Goal: Check status: Check status

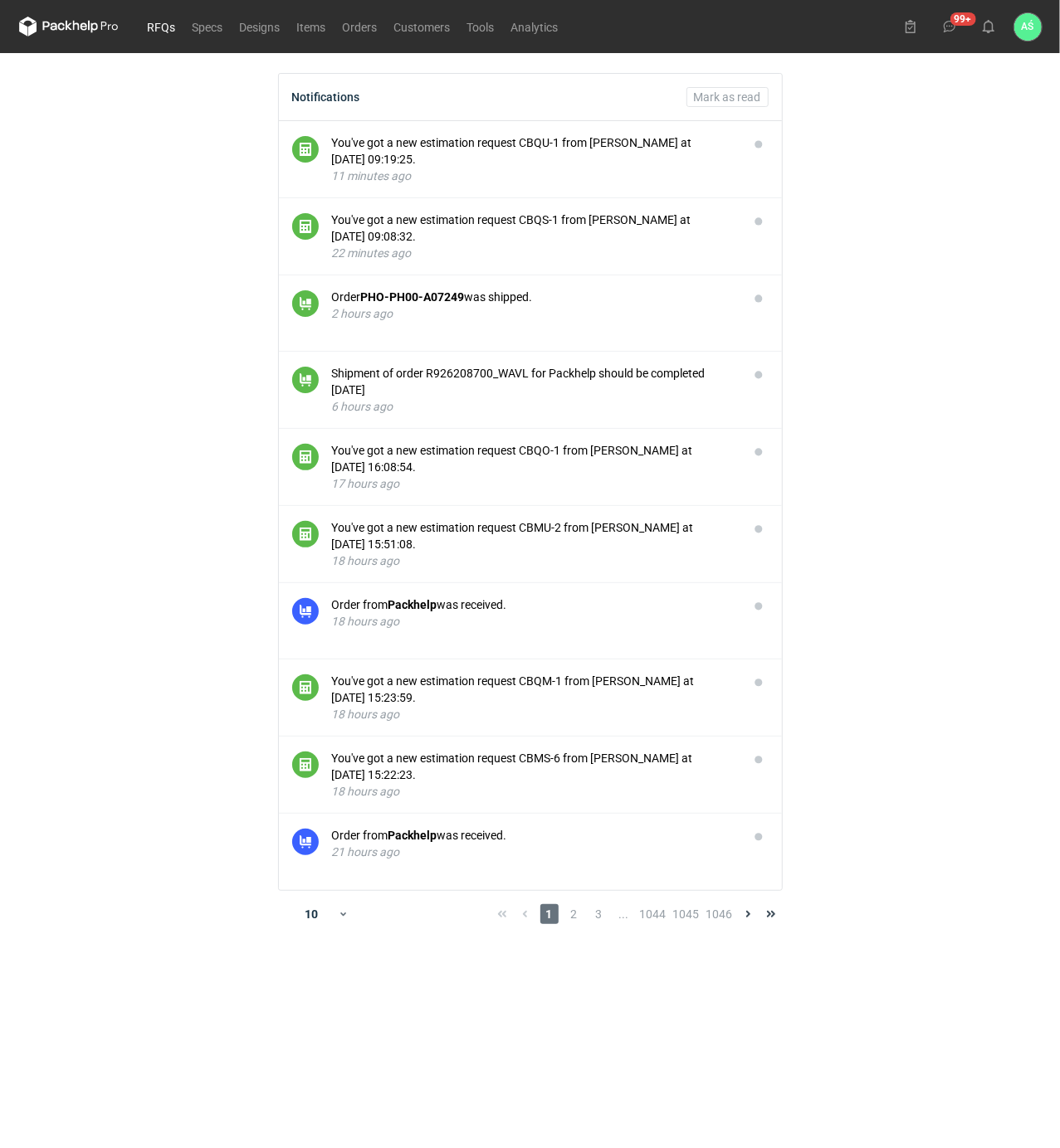
click at [159, 26] on link "RFQs" at bounding box center [161, 26] width 45 height 20
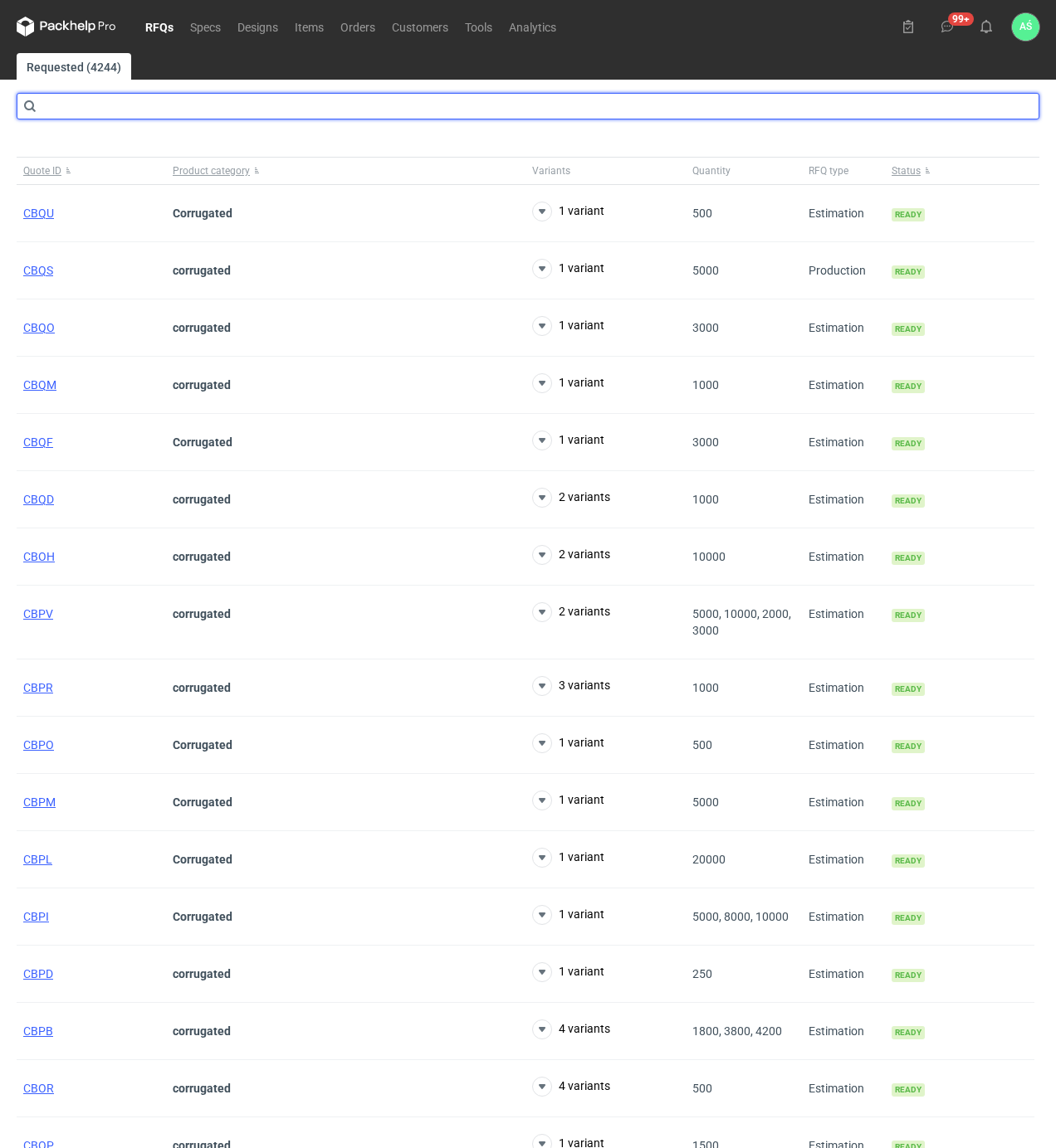
click at [114, 110] on input "text" at bounding box center [528, 106] width 1023 height 26
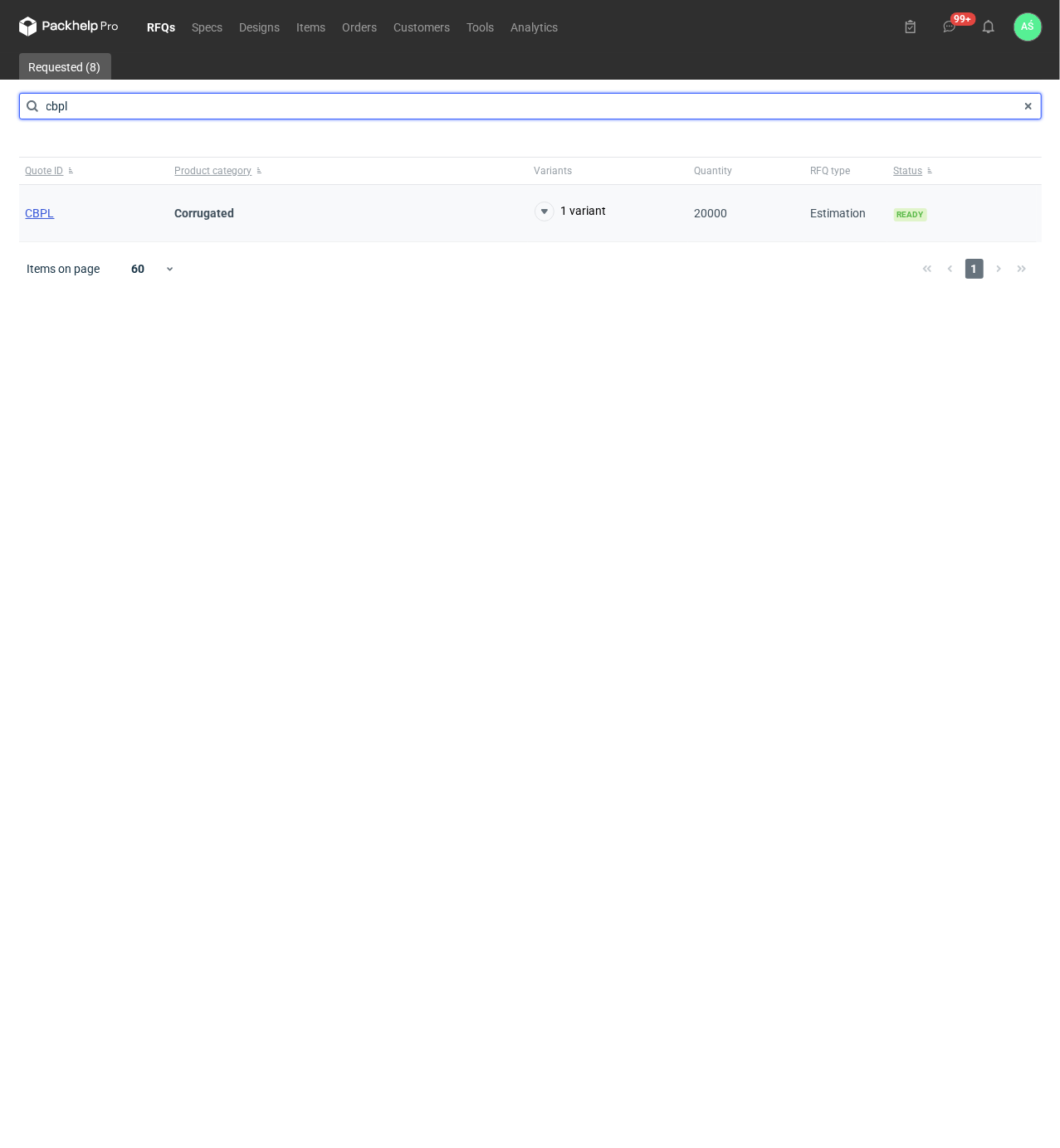
type input "cbpl"
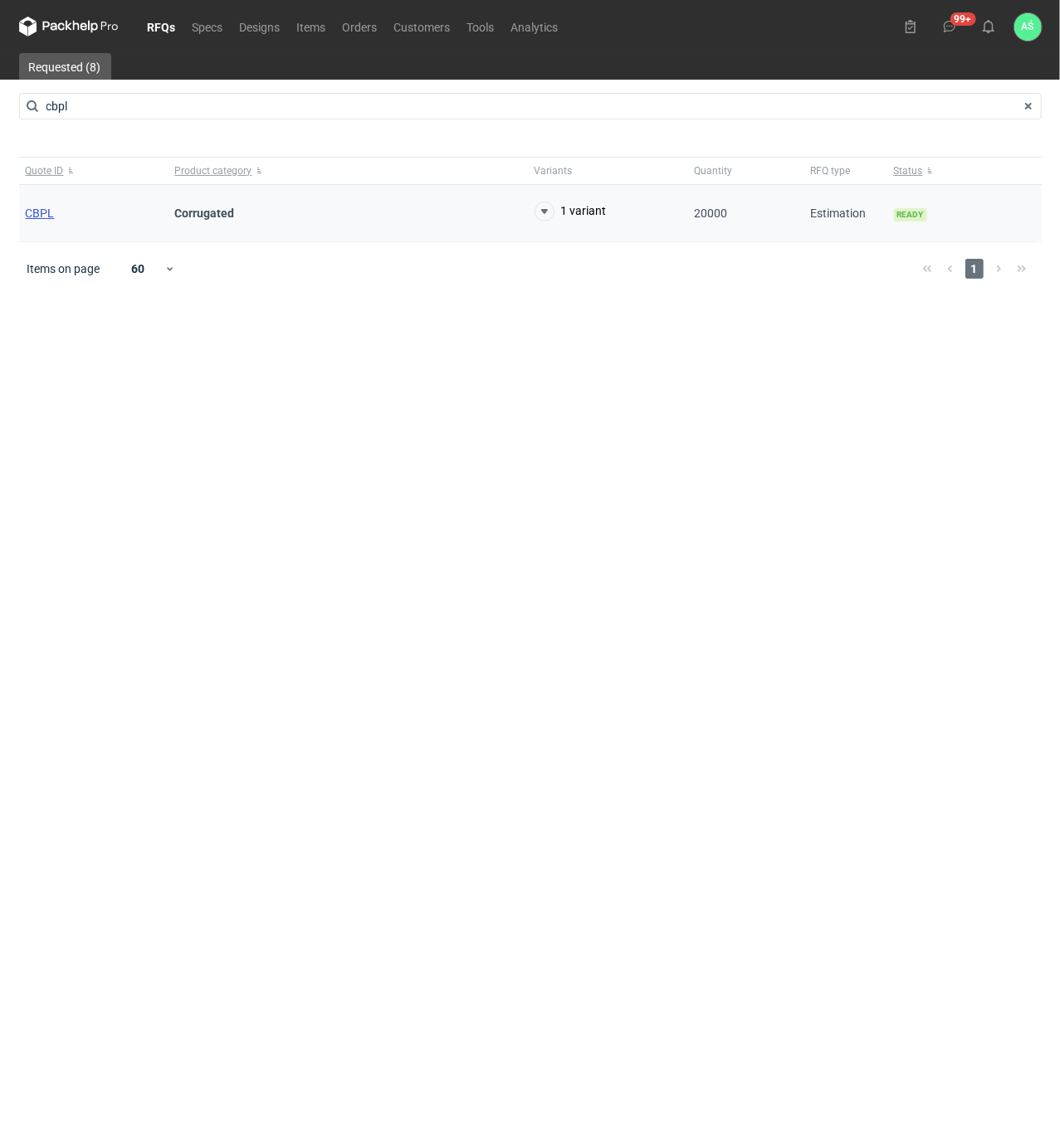
click at [45, 219] on span "CBPL" at bounding box center [40, 214] width 29 height 14
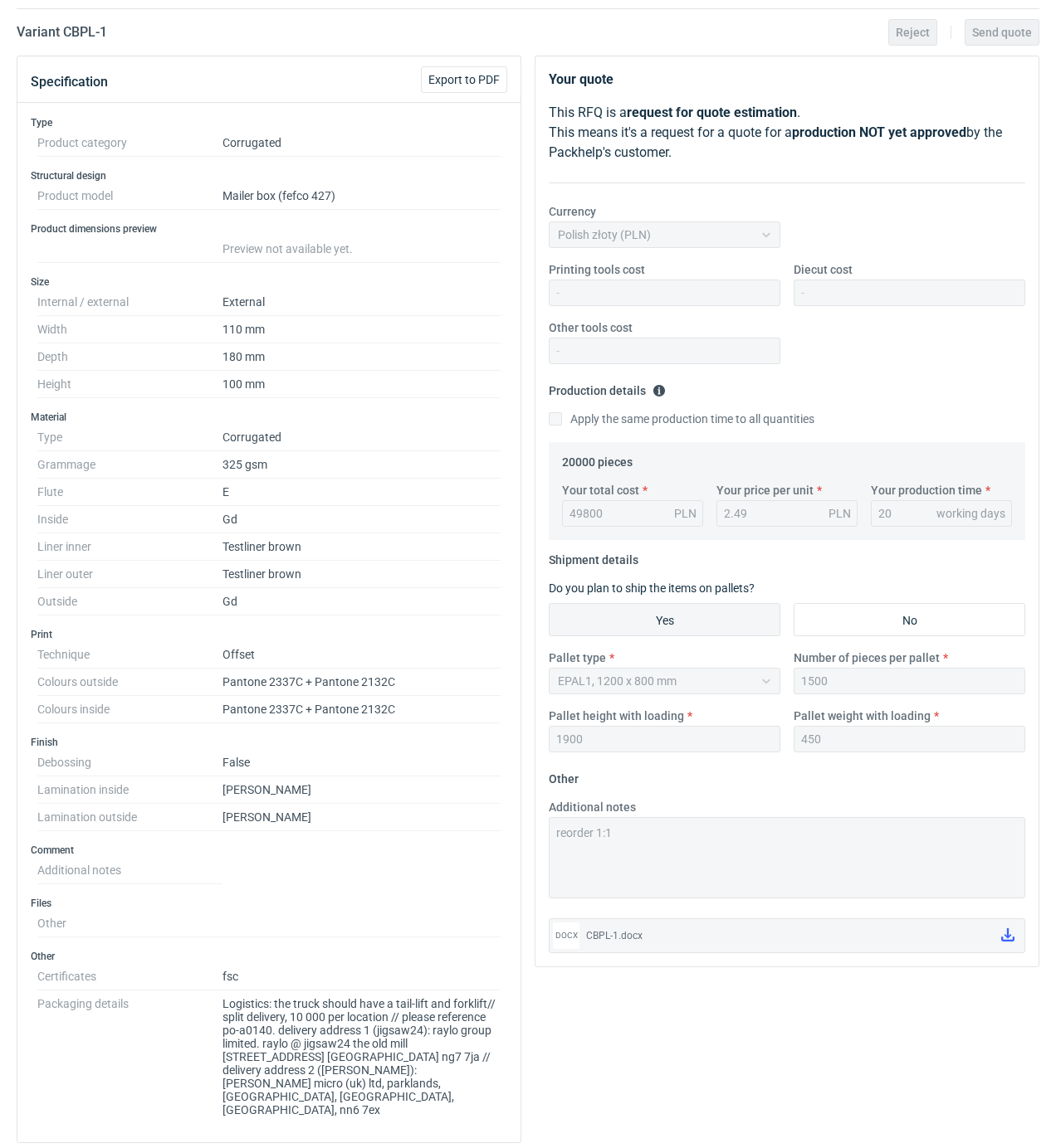
scroll to position [332, 0]
